Goal: Find specific page/section: Find specific page/section

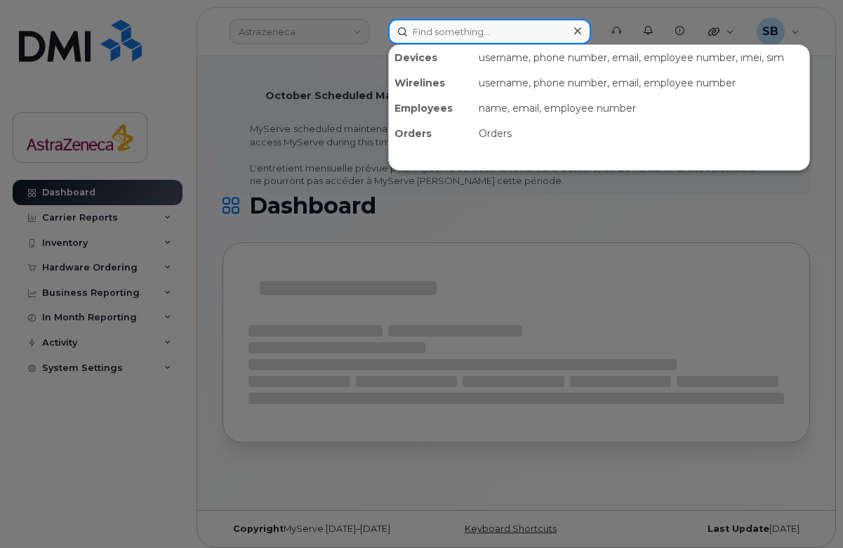
click at [456, 44] on div "Devices username, phone number, email, employee number, imei, sim Wirelines use…" at bounding box center [489, 31] width 203 height 25
paste input "[PHONE_NUMBER]"
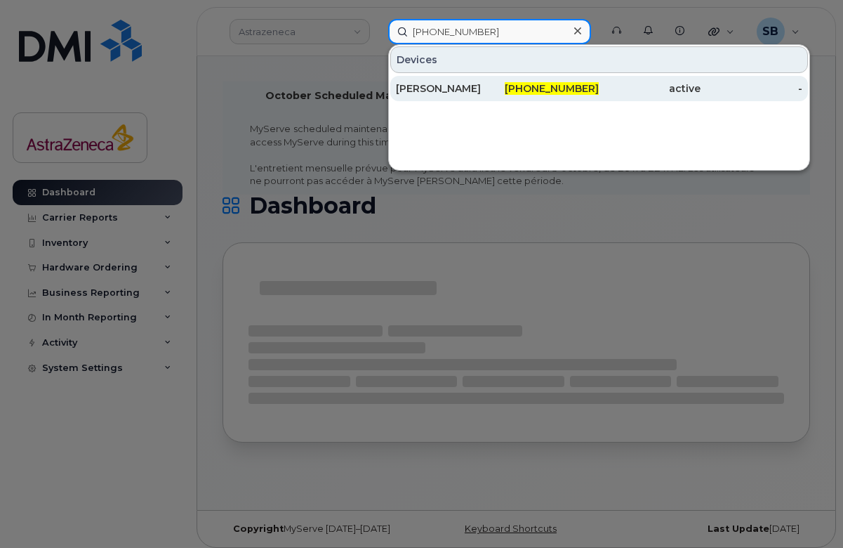
type input "[PHONE_NUMBER]"
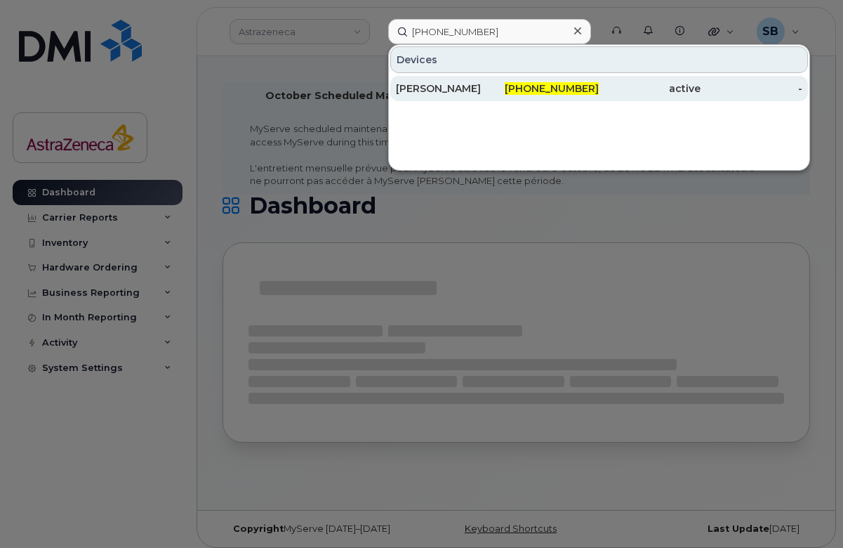
click at [529, 91] on span "[PHONE_NUMBER]" at bounding box center [552, 88] width 94 height 13
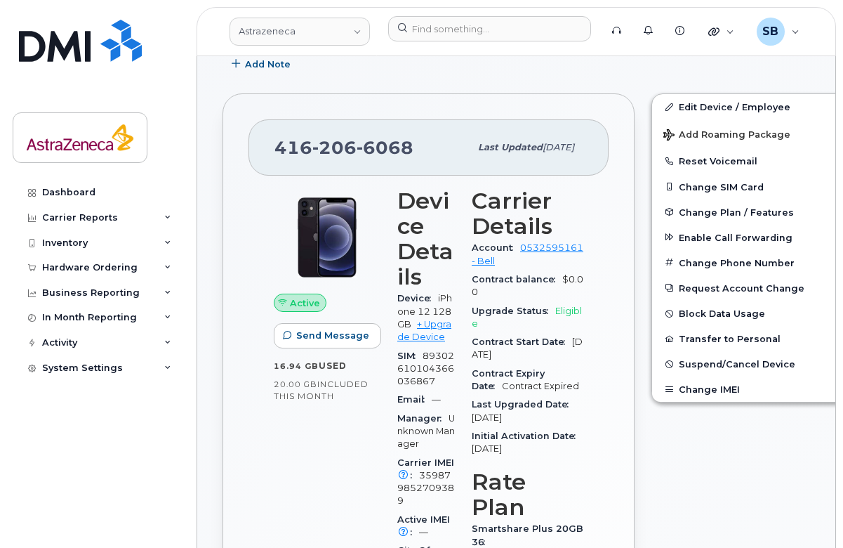
scroll to position [331, 0]
